Goal: Information Seeking & Learning: Learn about a topic

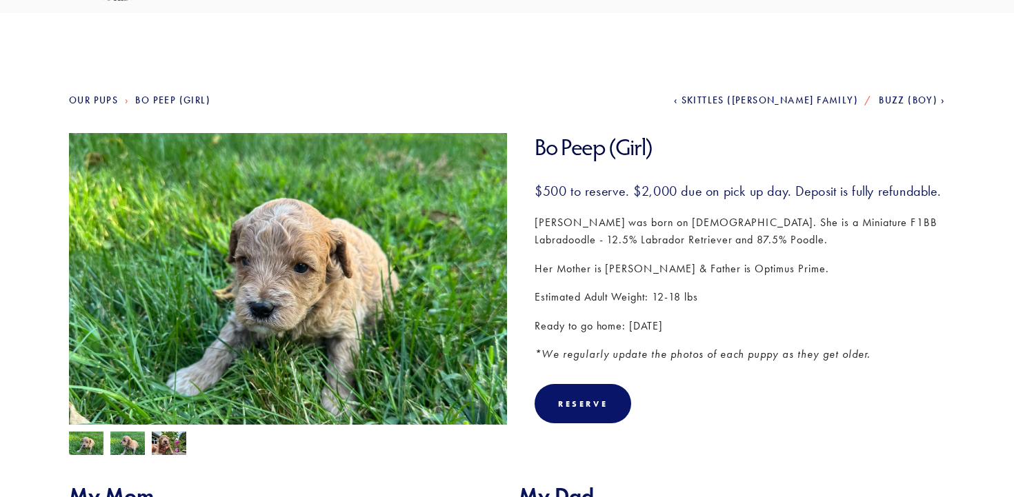
scroll to position [96, 0]
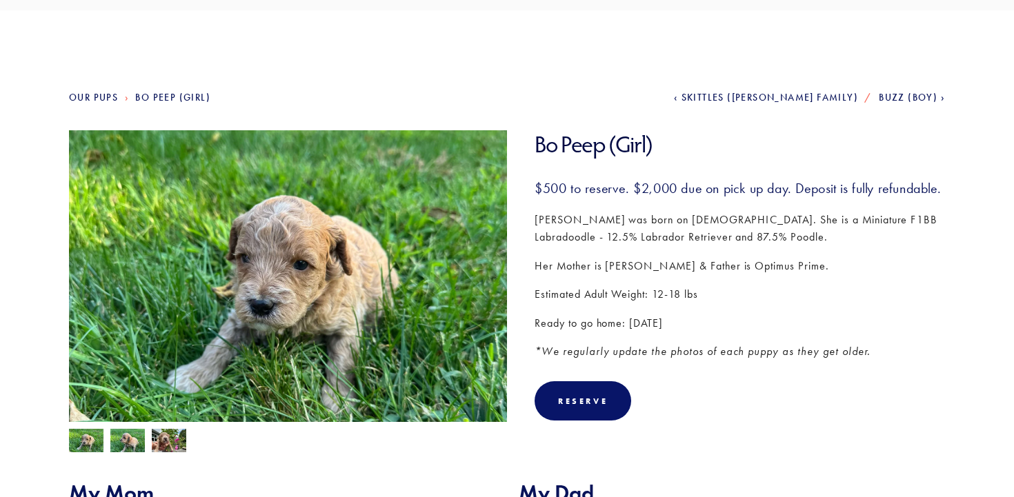
click at [166, 438] on img at bounding box center [169, 442] width 34 height 26
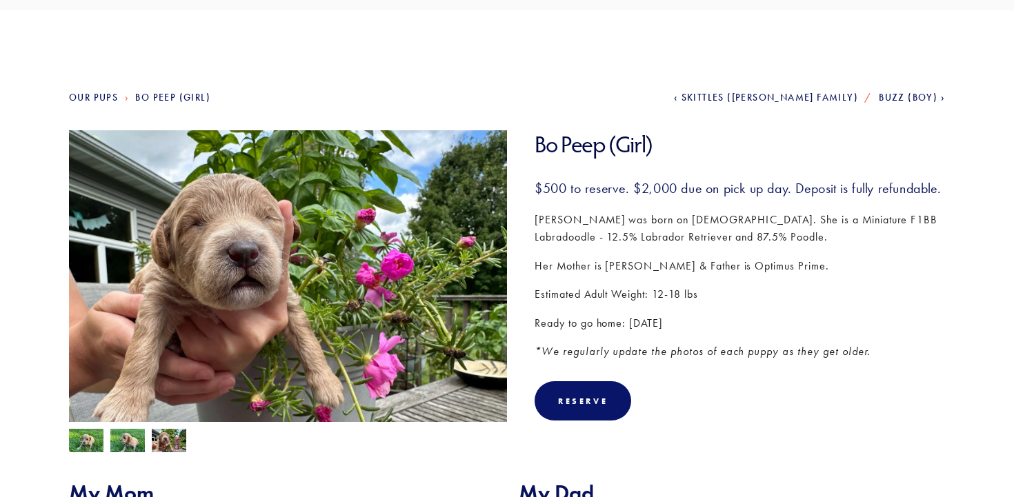
click at [130, 440] on img at bounding box center [127, 442] width 34 height 26
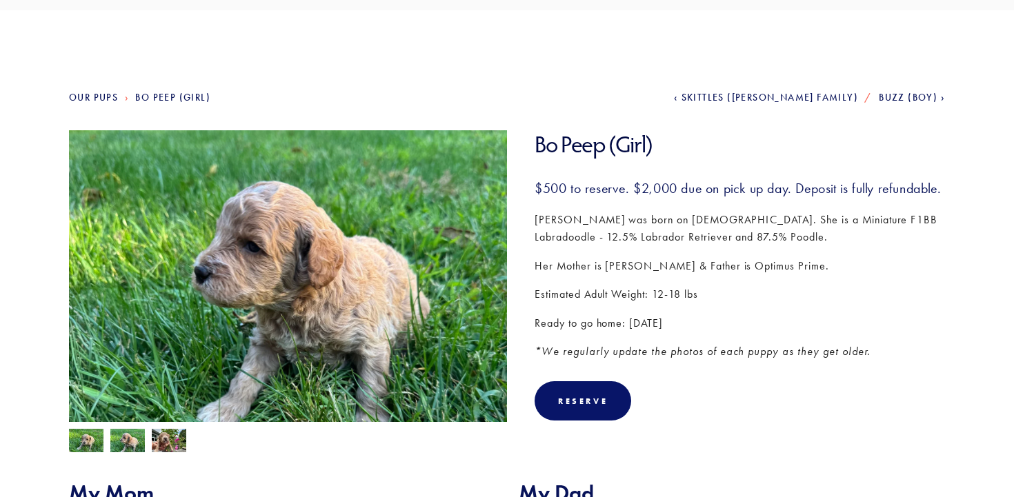
click at [83, 436] on img at bounding box center [86, 442] width 34 height 26
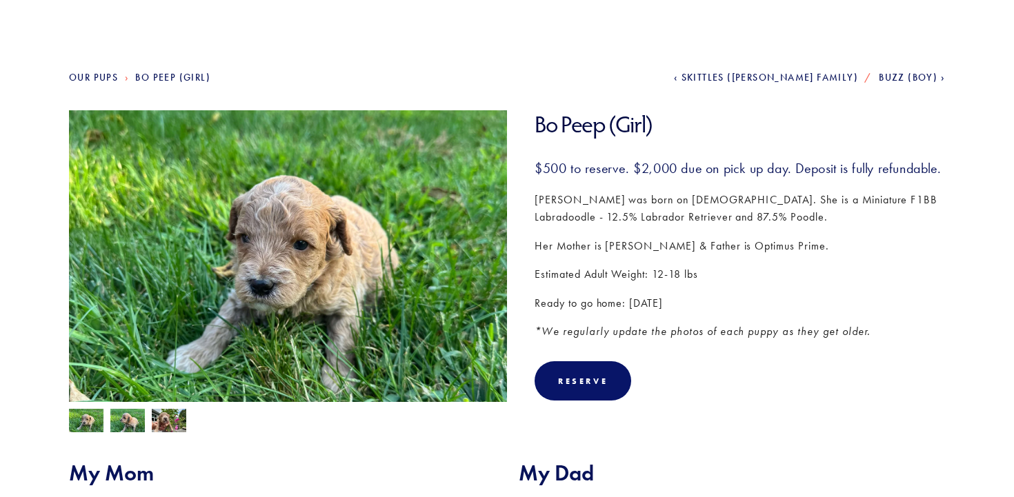
scroll to position [0, 0]
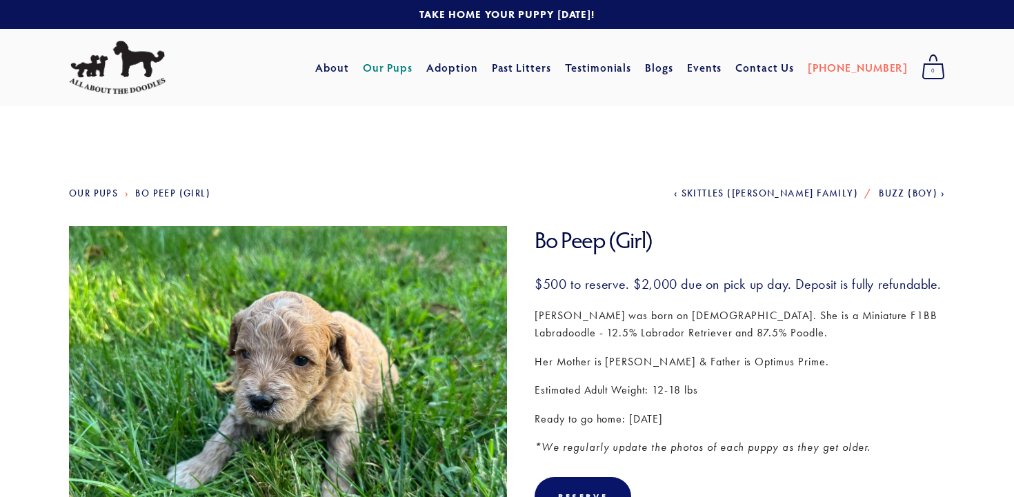
click at [79, 192] on link "Our Pups" at bounding box center [93, 194] width 49 height 12
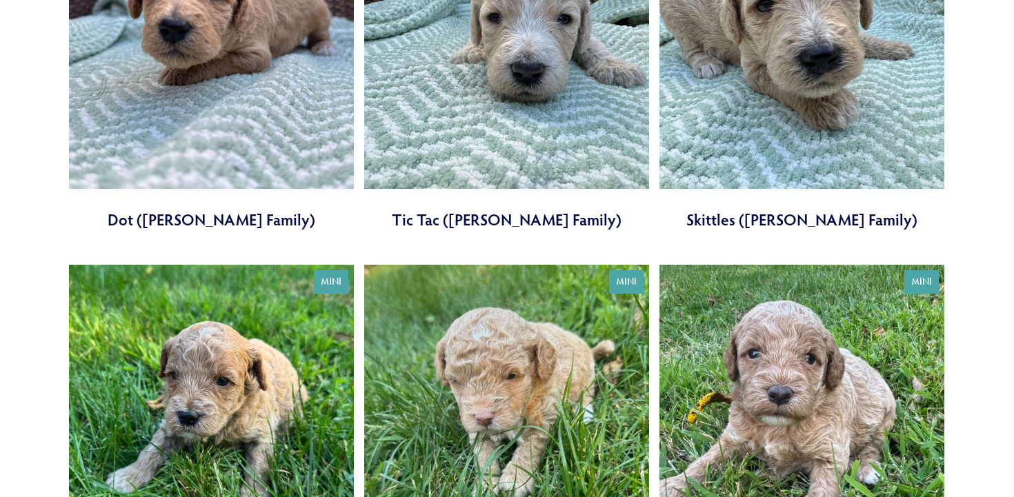
scroll to position [1976, 0]
